Goal: Task Accomplishment & Management: Use online tool/utility

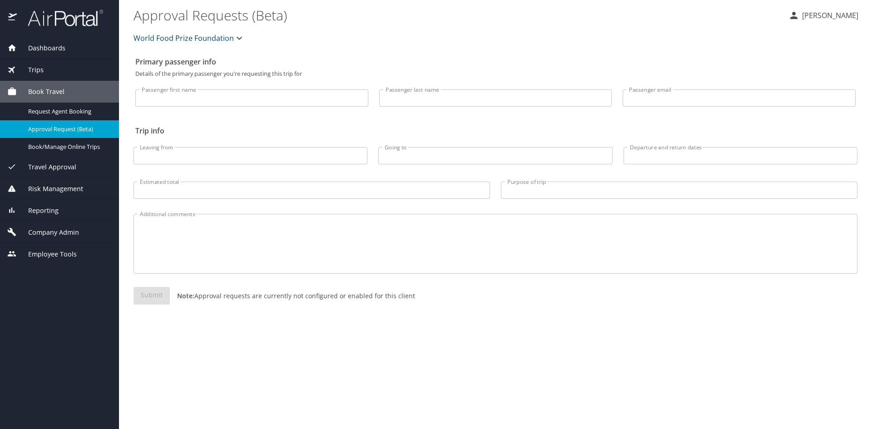
click at [80, 55] on div "Dashboards" at bounding box center [59, 48] width 119 height 22
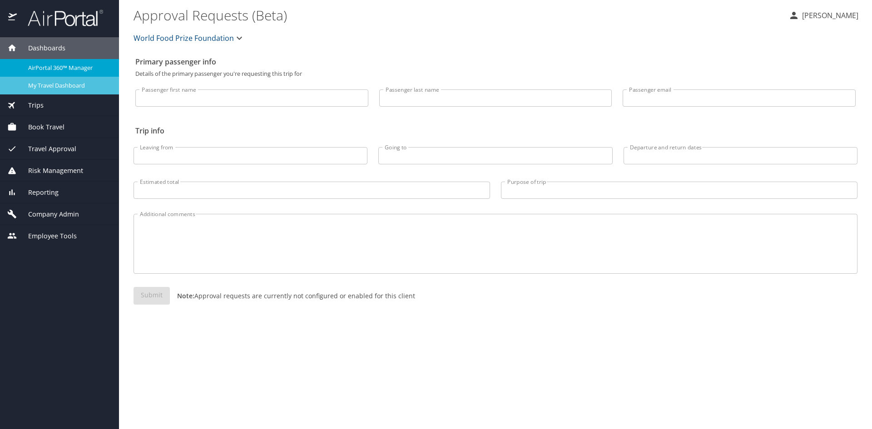
click at [64, 92] on link "My Travel Dashboard" at bounding box center [59, 86] width 119 height 18
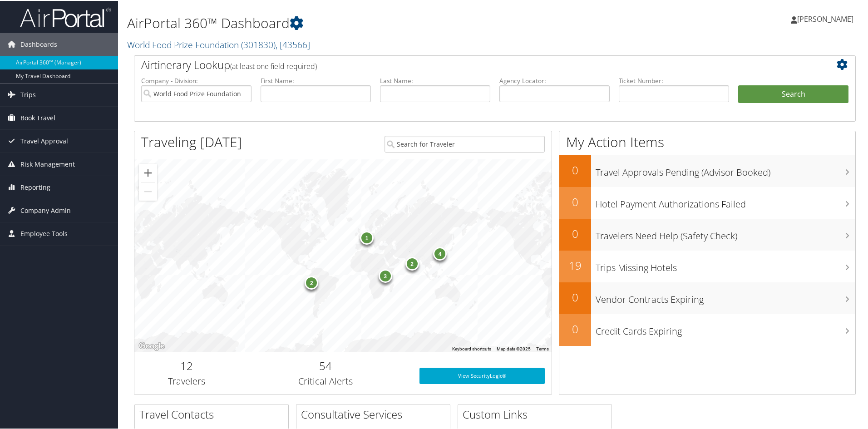
click at [69, 112] on link "Book Travel" at bounding box center [59, 117] width 118 height 23
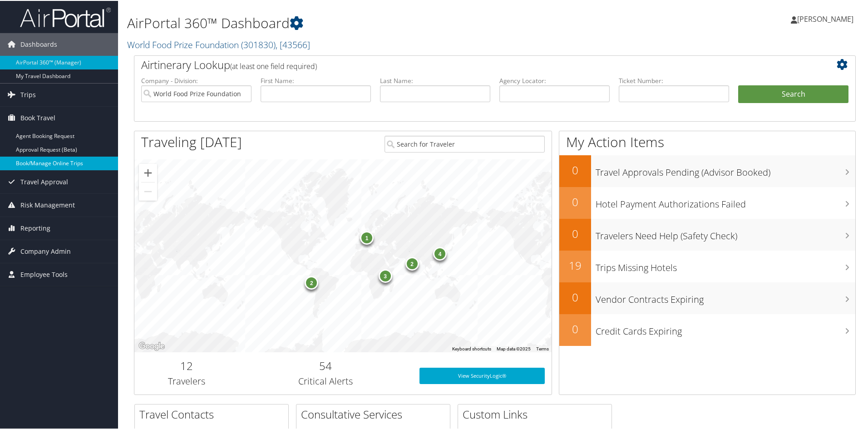
click at [57, 159] on link "Book/Manage Online Trips" at bounding box center [59, 163] width 118 height 14
